Goal: Information Seeking & Learning: Find specific fact

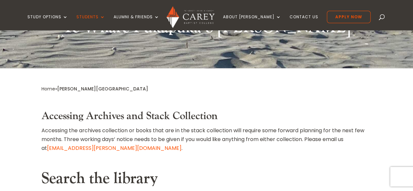
scroll to position [195, 0]
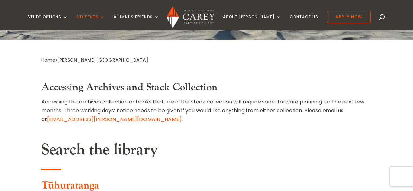
scroll to position [236, 0]
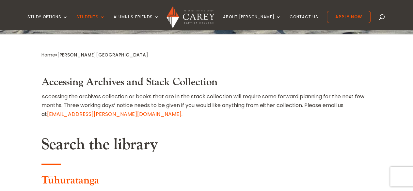
type input "**********"
